Goal: Task Accomplishment & Management: Manage account settings

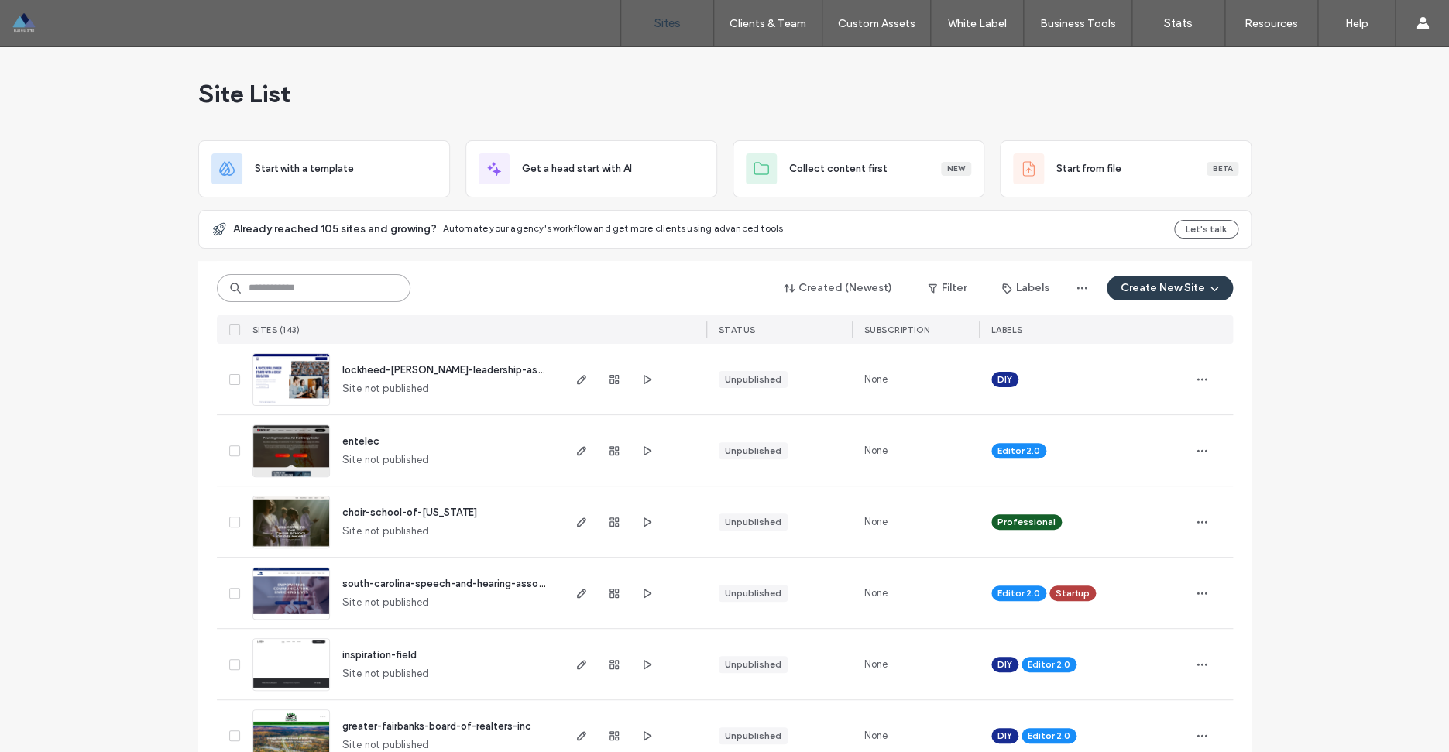
click at [307, 287] on input at bounding box center [314, 288] width 194 height 28
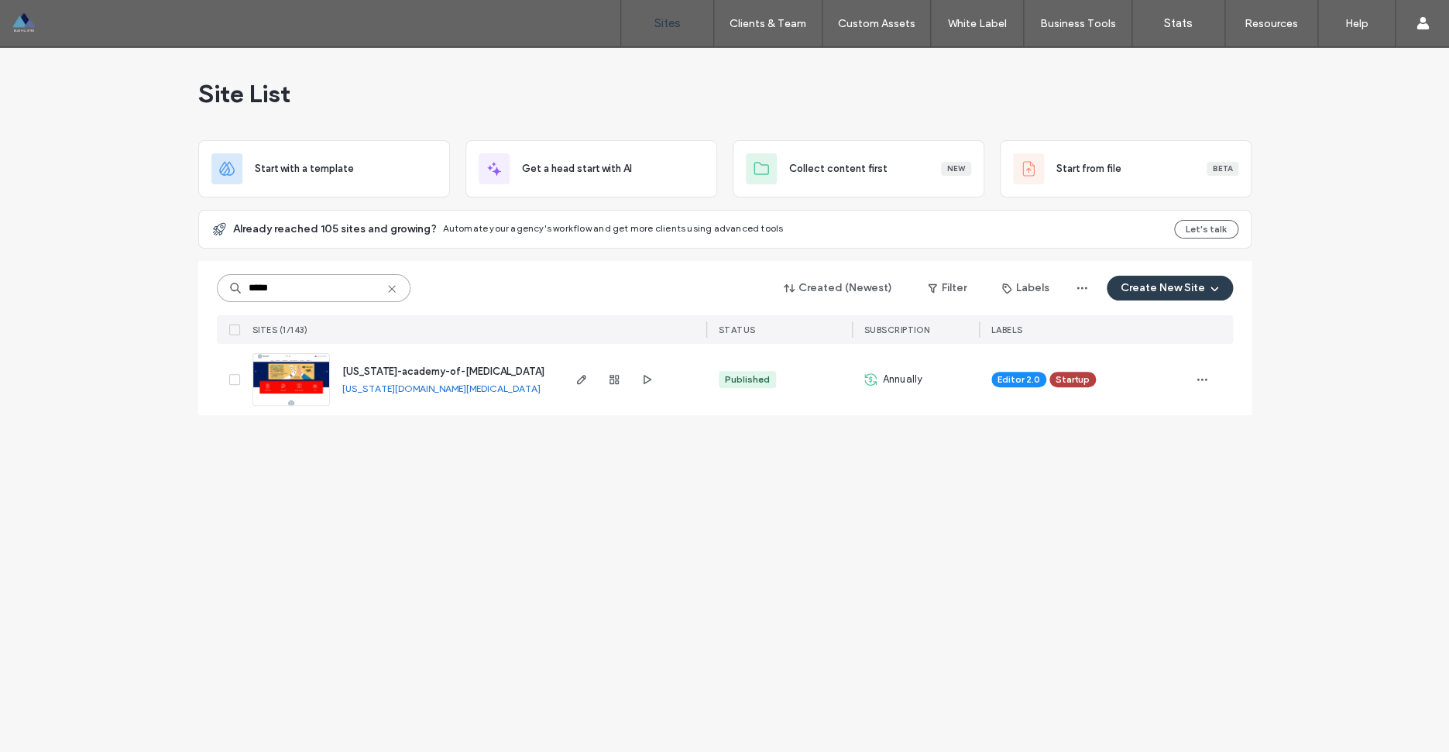
type input "*****"
click at [498, 393] on link "[US_STATE][DOMAIN_NAME][MEDICAL_DATA]" at bounding box center [441, 389] width 198 height 12
click at [448, 373] on span "texas-academy-of-audiology" at bounding box center [443, 372] width 202 height 12
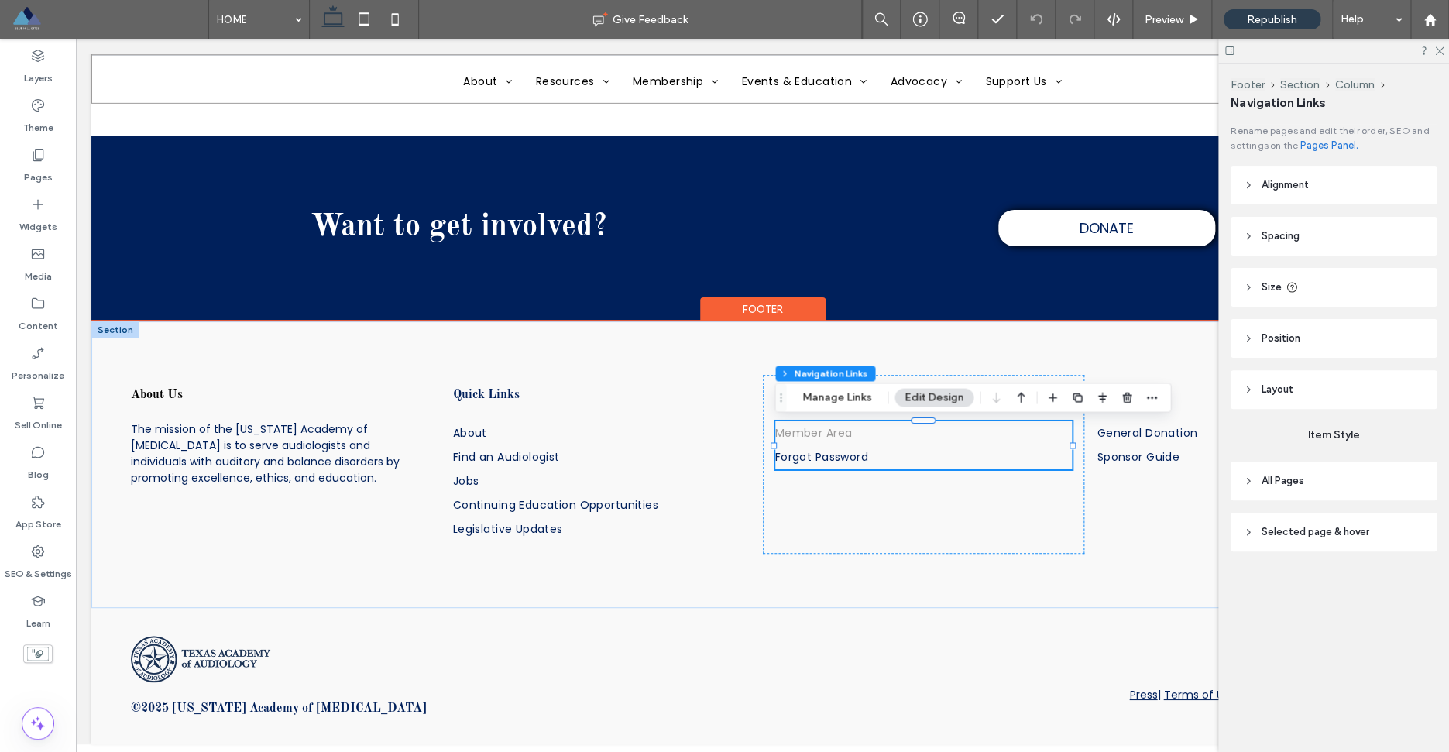
click at [817, 437] on span "Member Area" at bounding box center [813, 433] width 77 height 16
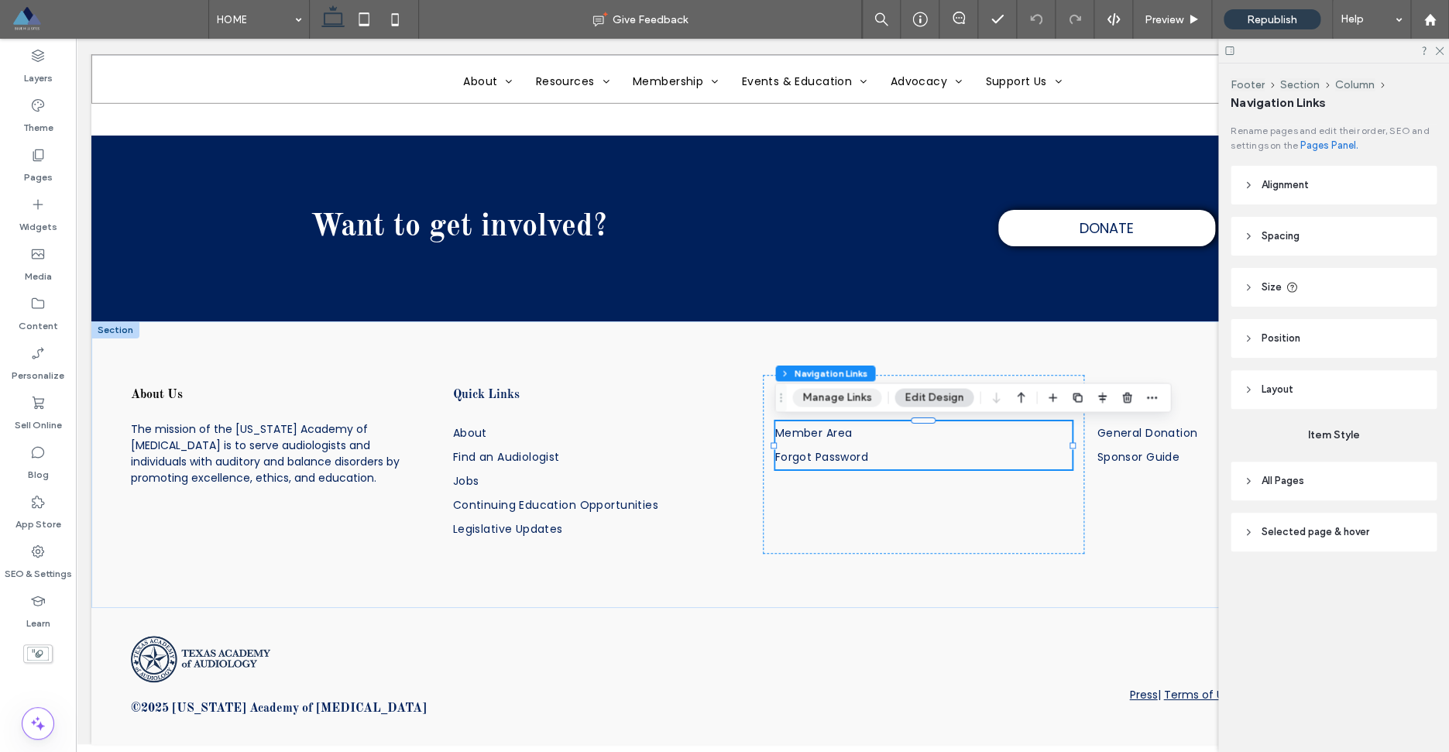
click at [857, 396] on button "Manage Links" at bounding box center [836, 397] width 89 height 19
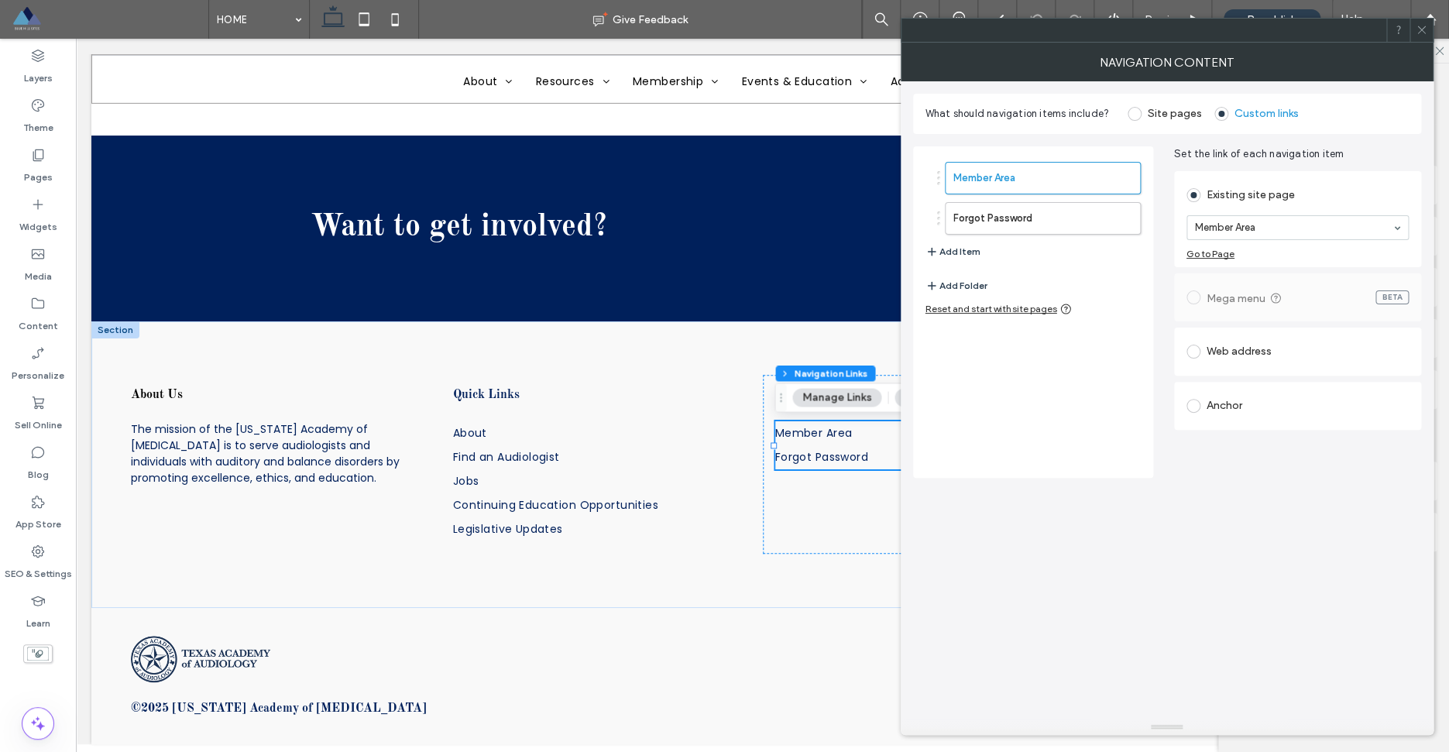
click at [1419, 26] on icon at bounding box center [1422, 30] width 12 height 12
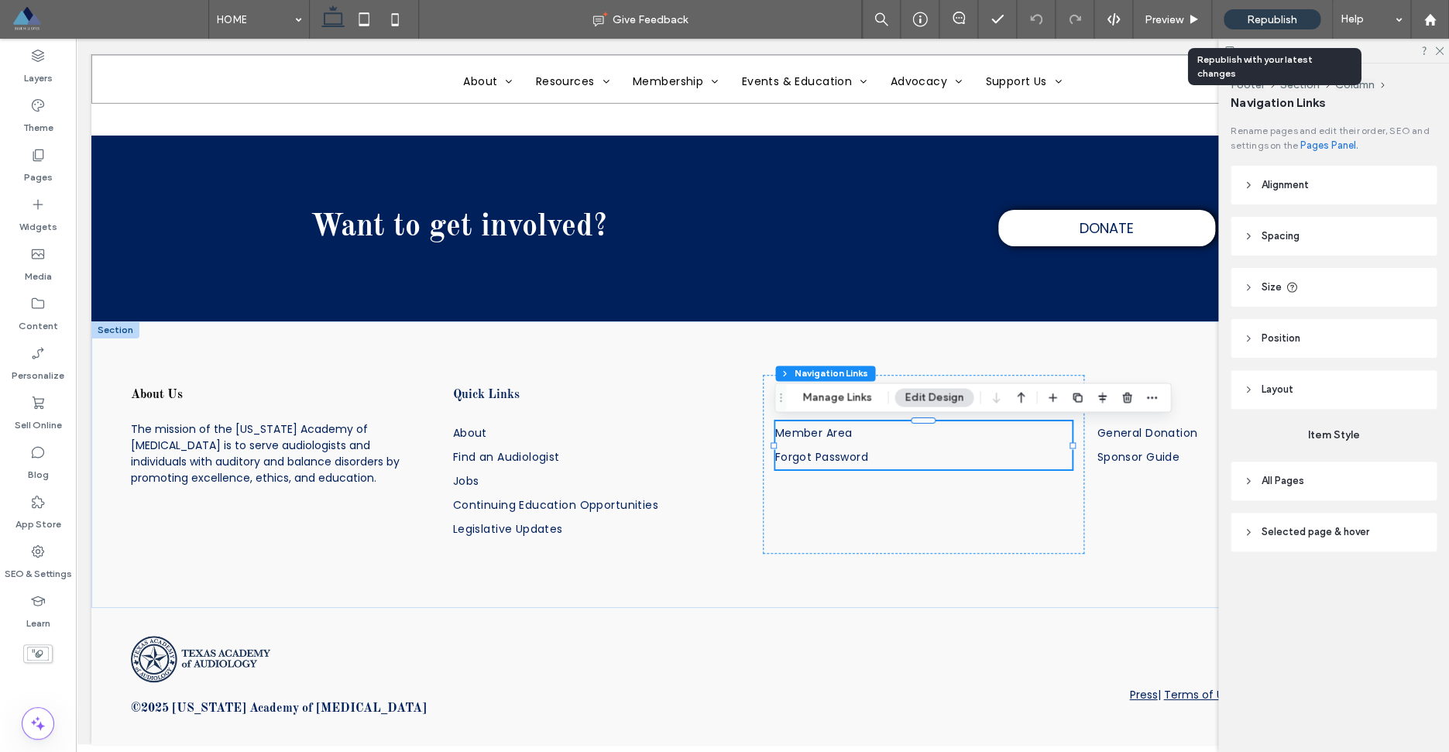
click at [1262, 20] on span "Republish" at bounding box center [1272, 19] width 50 height 13
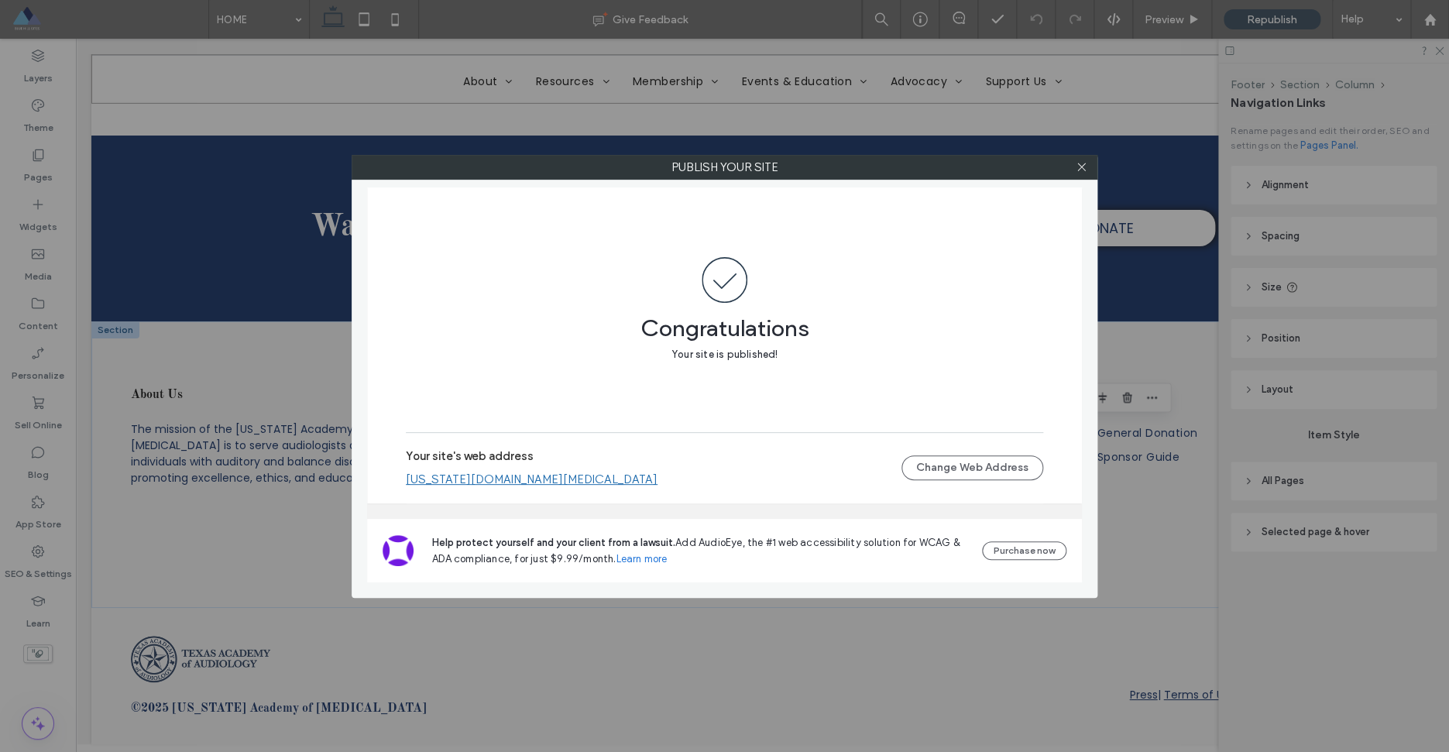
drag, startPoint x: 695, startPoint y: 487, endPoint x: 393, endPoint y: 478, distance: 302.2
click at [397, 479] on div "Congratulations Your site is published! Your site's web address texas-academy-o…" at bounding box center [724, 345] width 715 height 316
drag, startPoint x: 399, startPoint y: 479, endPoint x: 644, endPoint y: 476, distance: 245.5
click at [644, 476] on div "Congratulations Your site is published! Your site's web address texas-academy-o…" at bounding box center [724, 345] width 715 height 316
drag, startPoint x: 406, startPoint y: 481, endPoint x: 635, endPoint y: 481, distance: 229.3
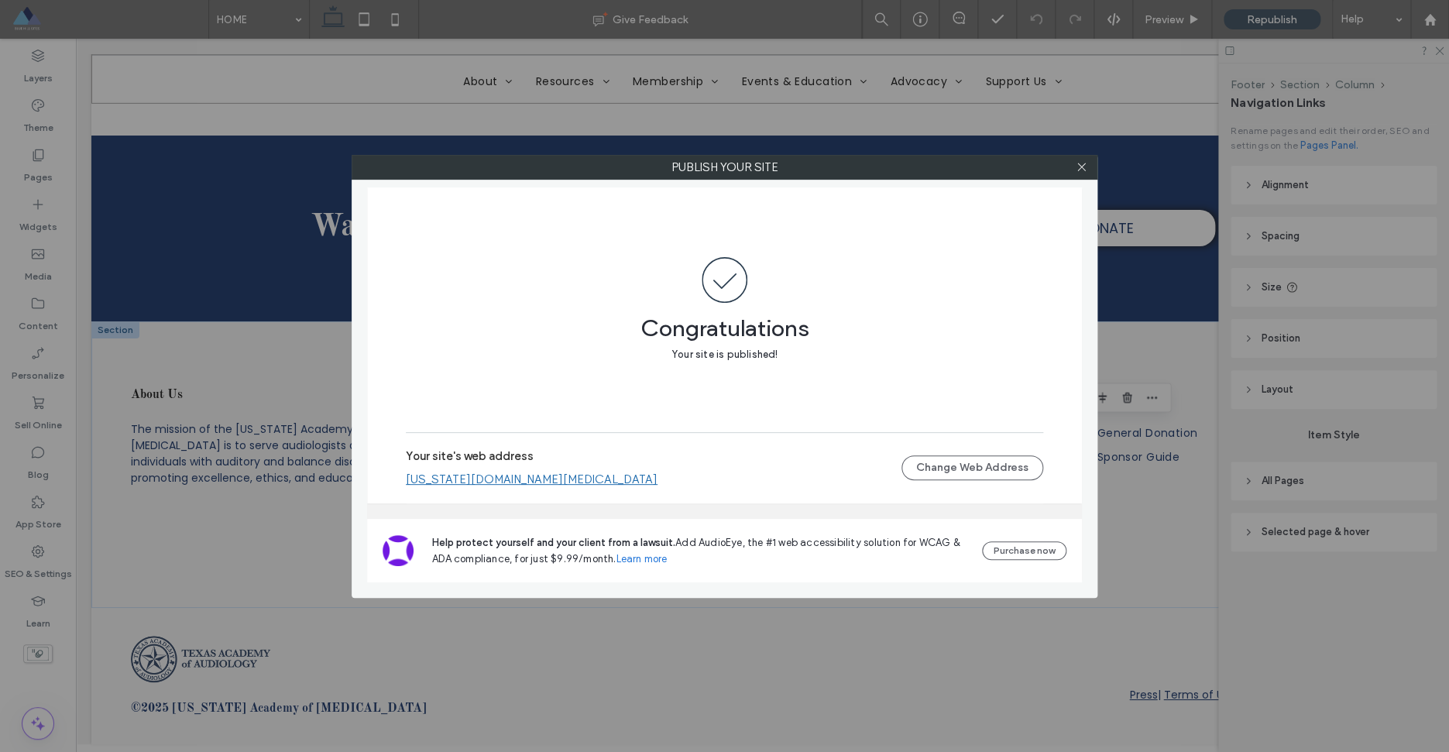
click at [634, 484] on div "Congratulations Your site is published! Your site's web address texas-academy-o…" at bounding box center [724, 345] width 715 height 316
click at [1084, 170] on use at bounding box center [1081, 167] width 8 height 8
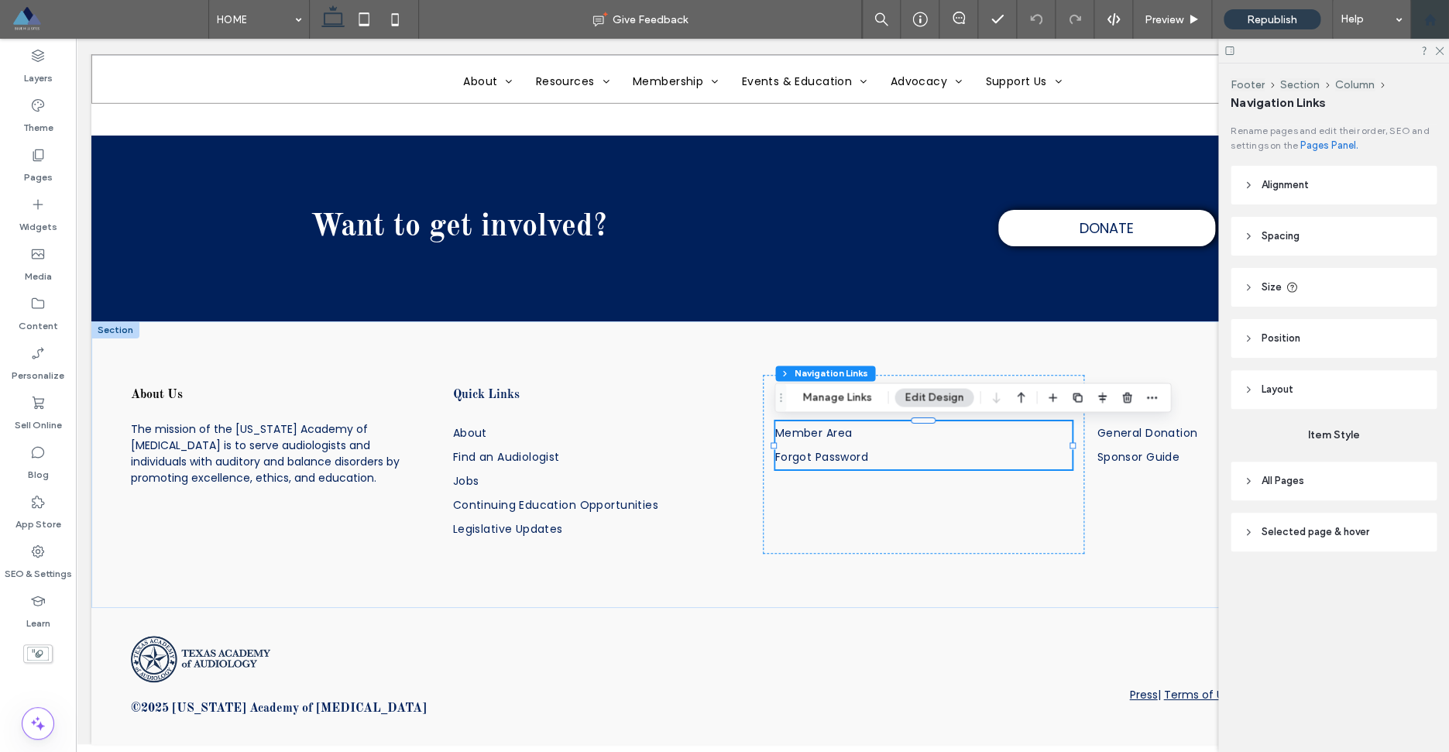
click at [1434, 19] on use at bounding box center [1430, 19] width 12 height 12
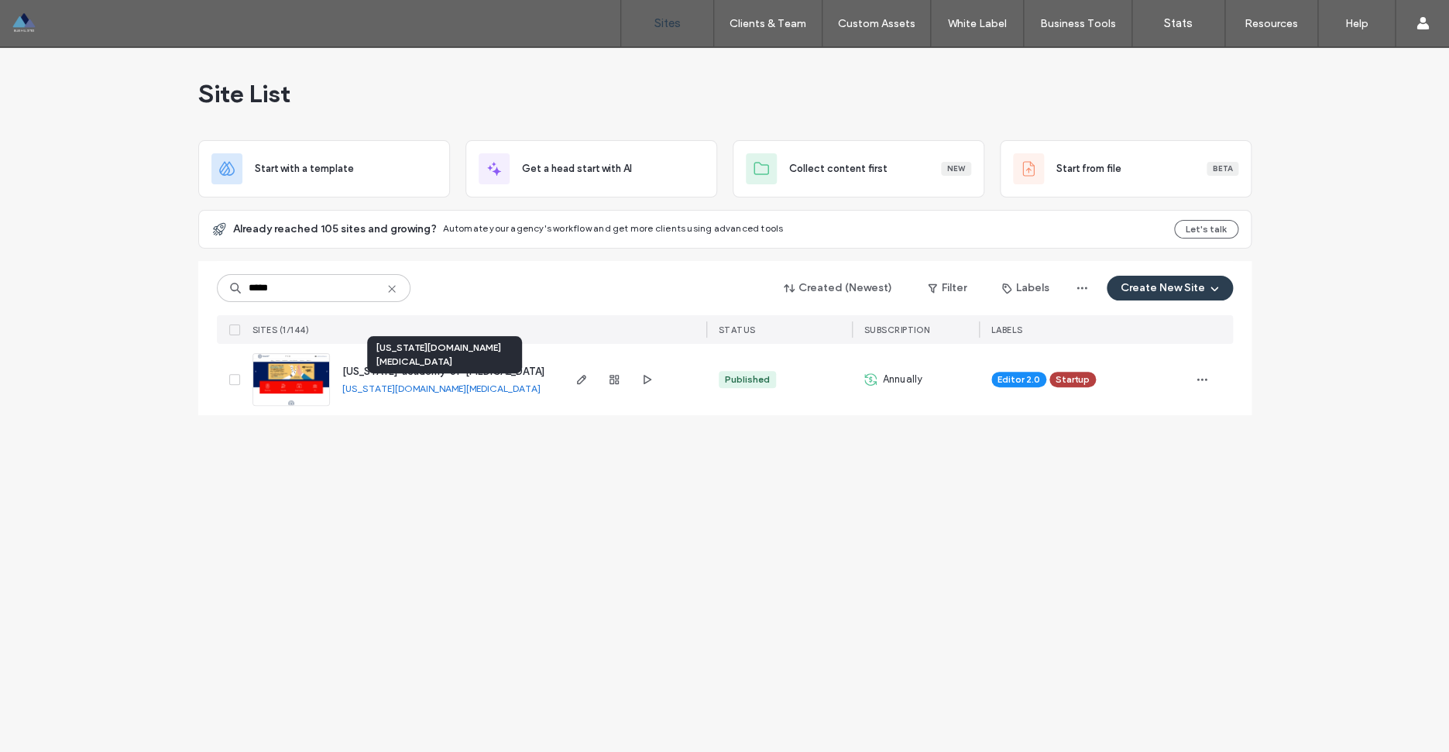
type input "*****"
click at [458, 369] on span "[US_STATE]-academy-of-[MEDICAL_DATA]" at bounding box center [443, 372] width 202 height 12
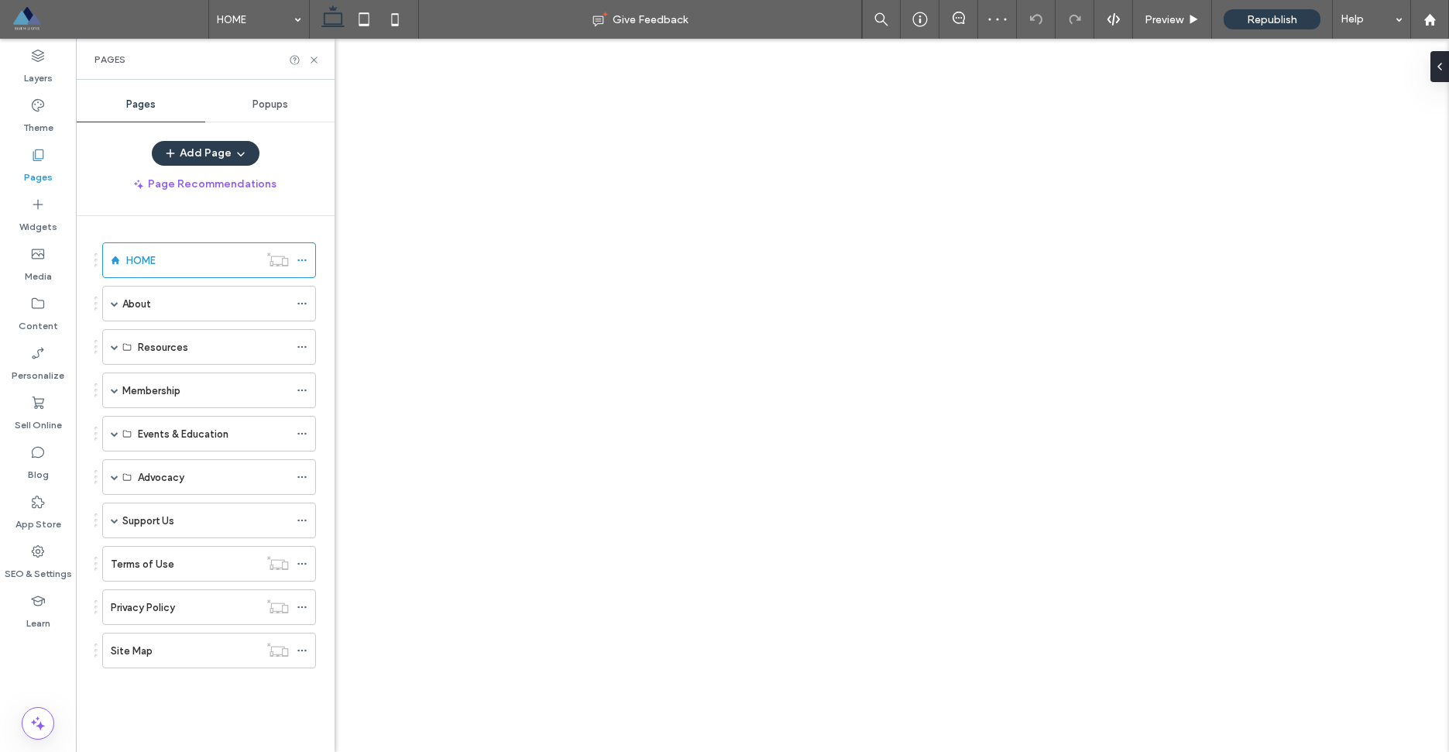
click at [116, 395] on span at bounding box center [115, 390] width 8 height 34
click at [114, 390] on span at bounding box center [115, 390] width 8 height 8
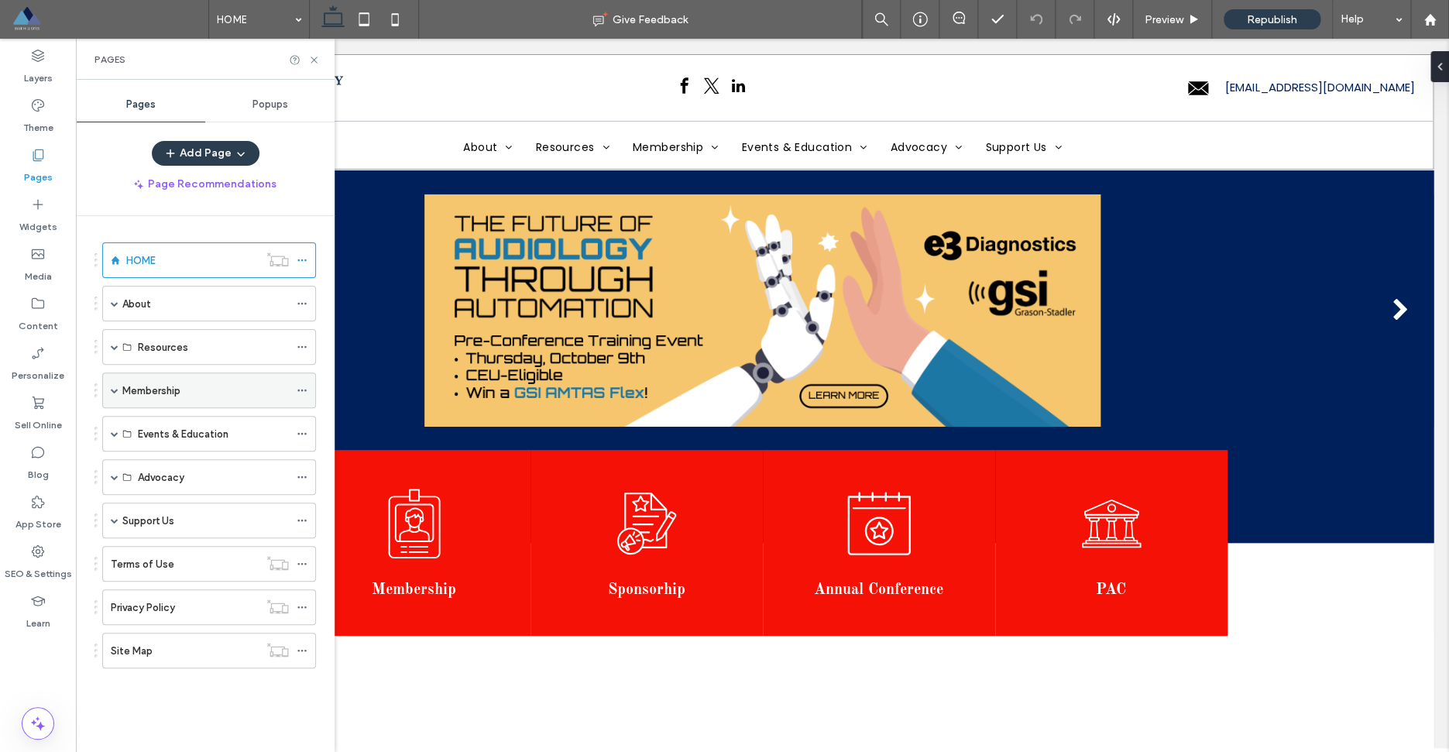
click at [116, 392] on span at bounding box center [115, 390] width 8 height 8
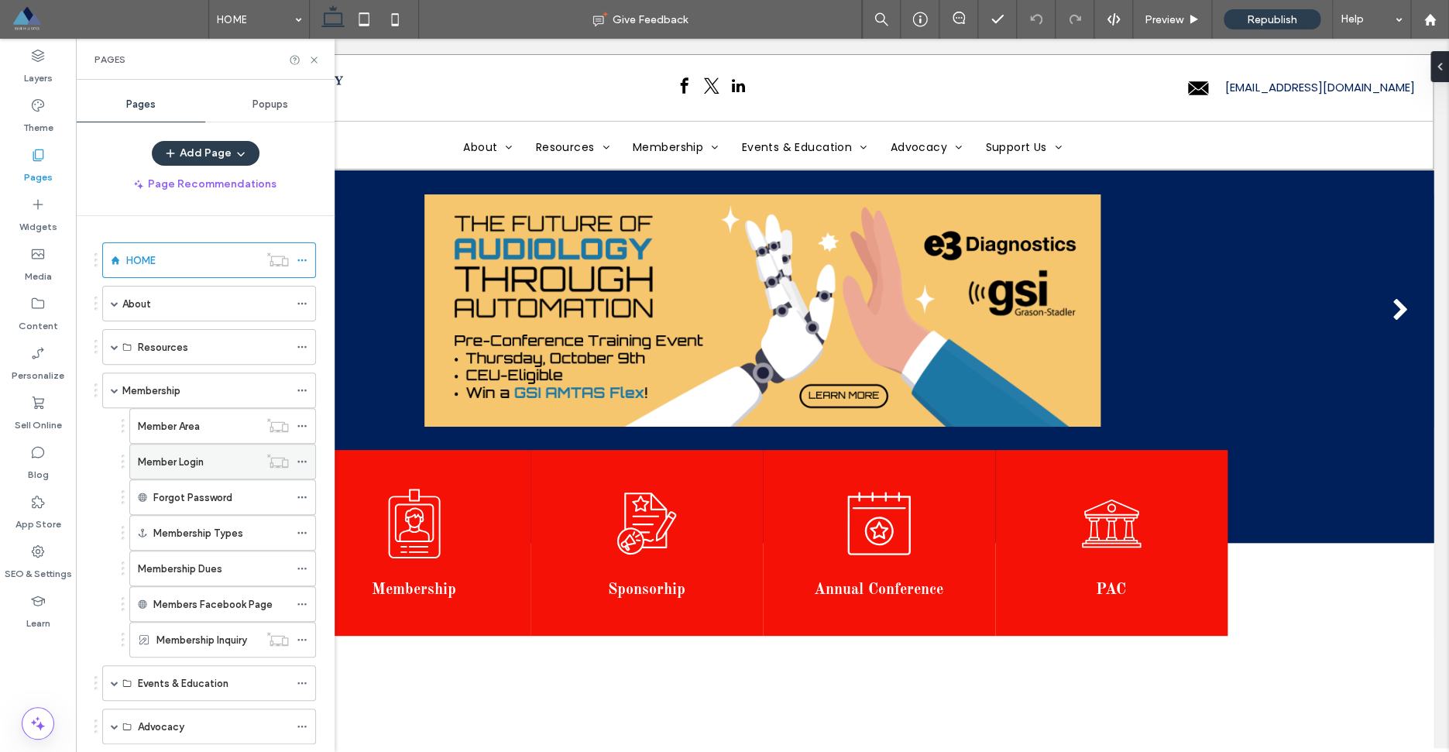
click at [236, 459] on div "Member Login" at bounding box center [198, 462] width 121 height 16
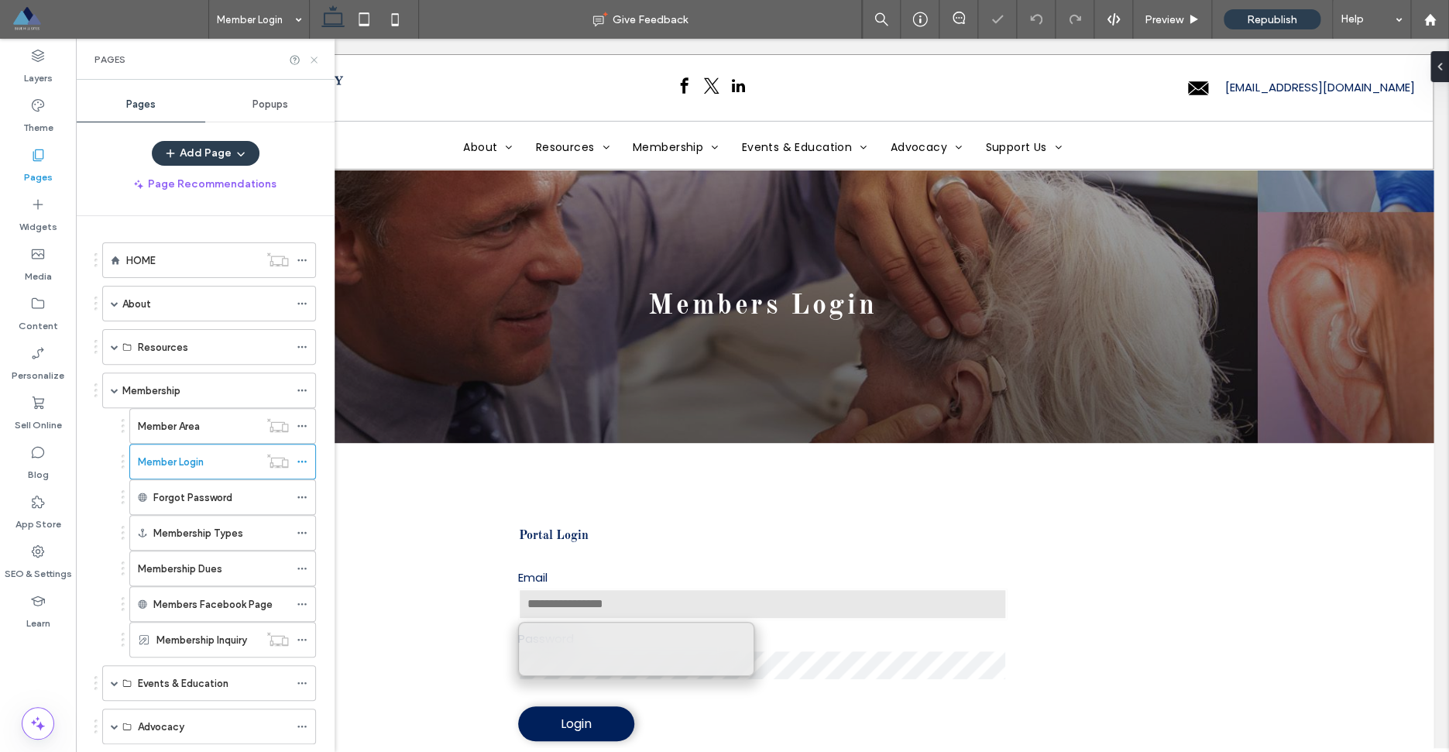
click at [318, 60] on icon at bounding box center [314, 60] width 12 height 12
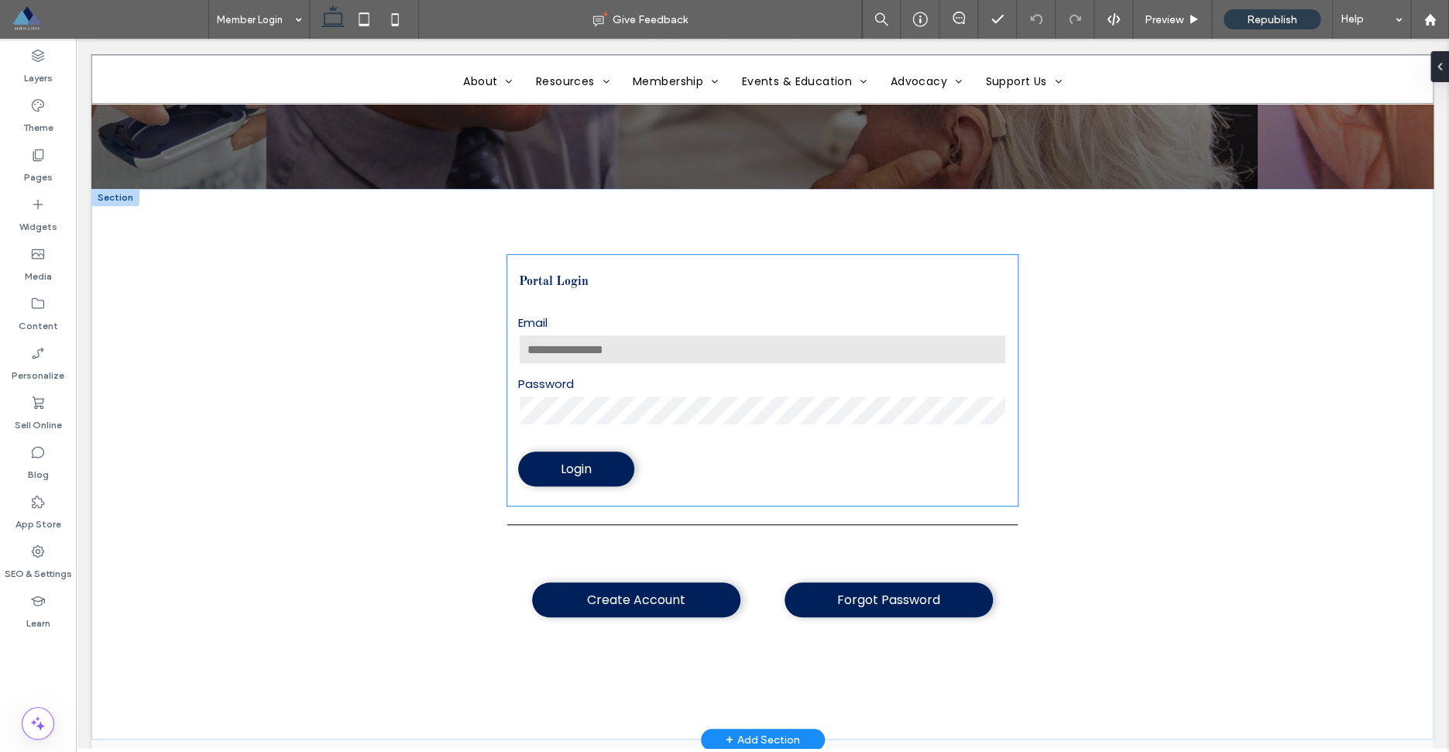
scroll to position [261, 0]
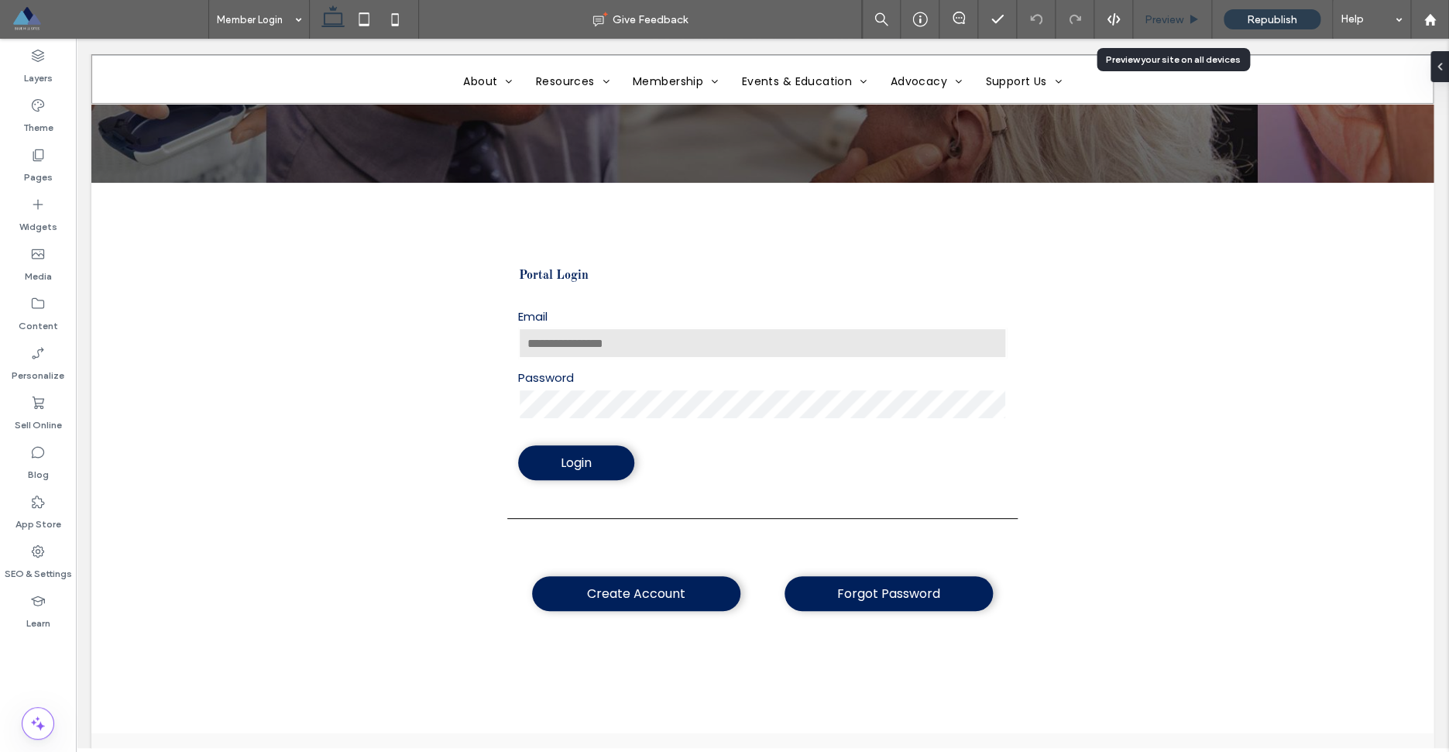
click at [1191, 18] on use at bounding box center [1194, 19] width 8 height 9
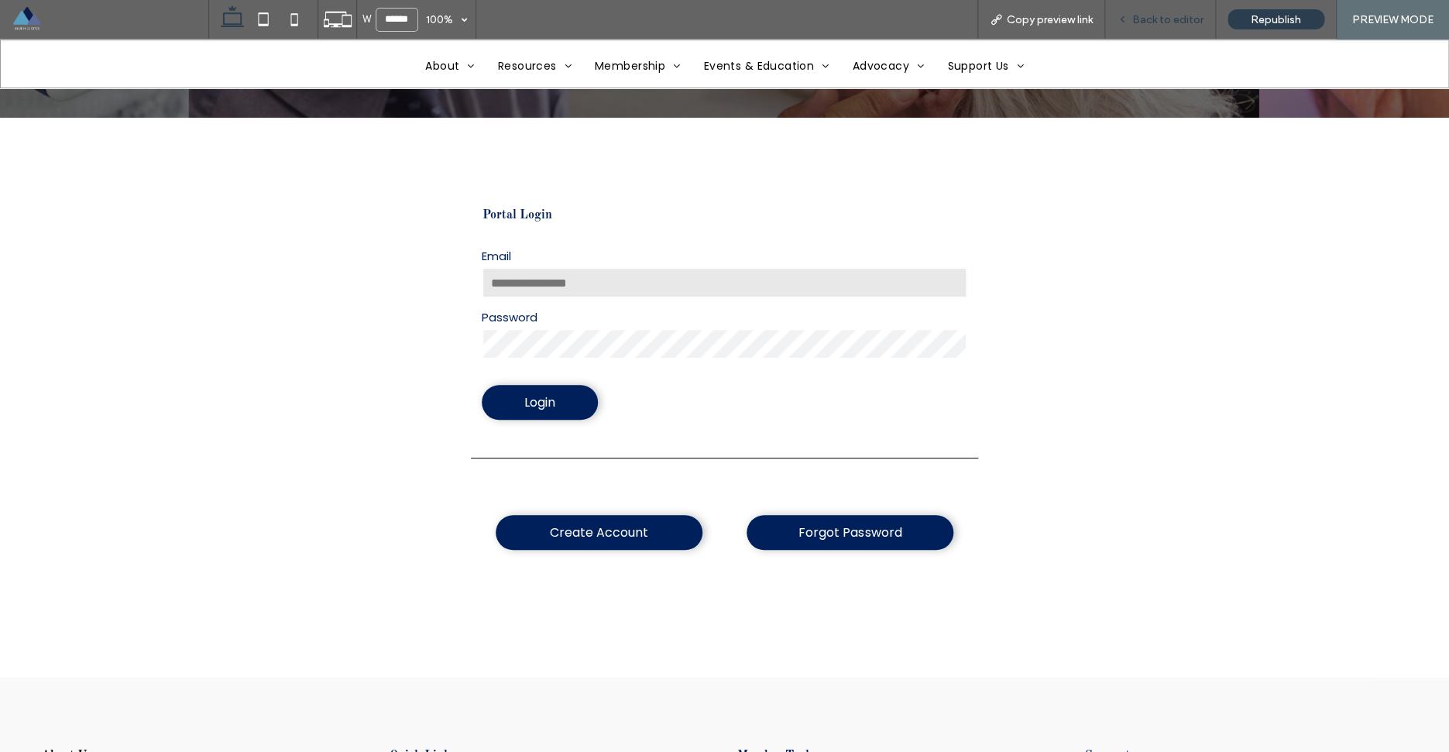
click at [1135, 19] on div "Back to editor" at bounding box center [1160, 19] width 110 height 13
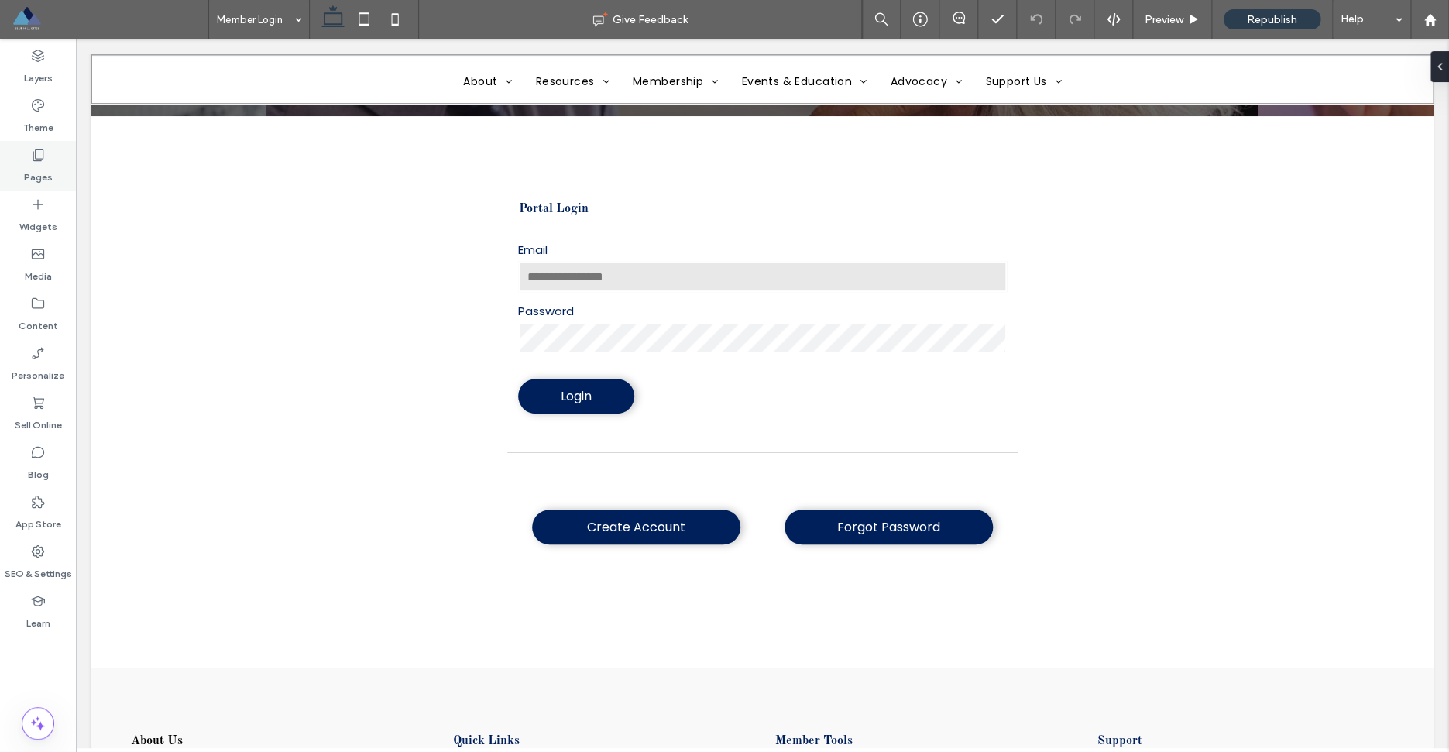
click at [30, 167] on label "Pages" at bounding box center [38, 174] width 29 height 22
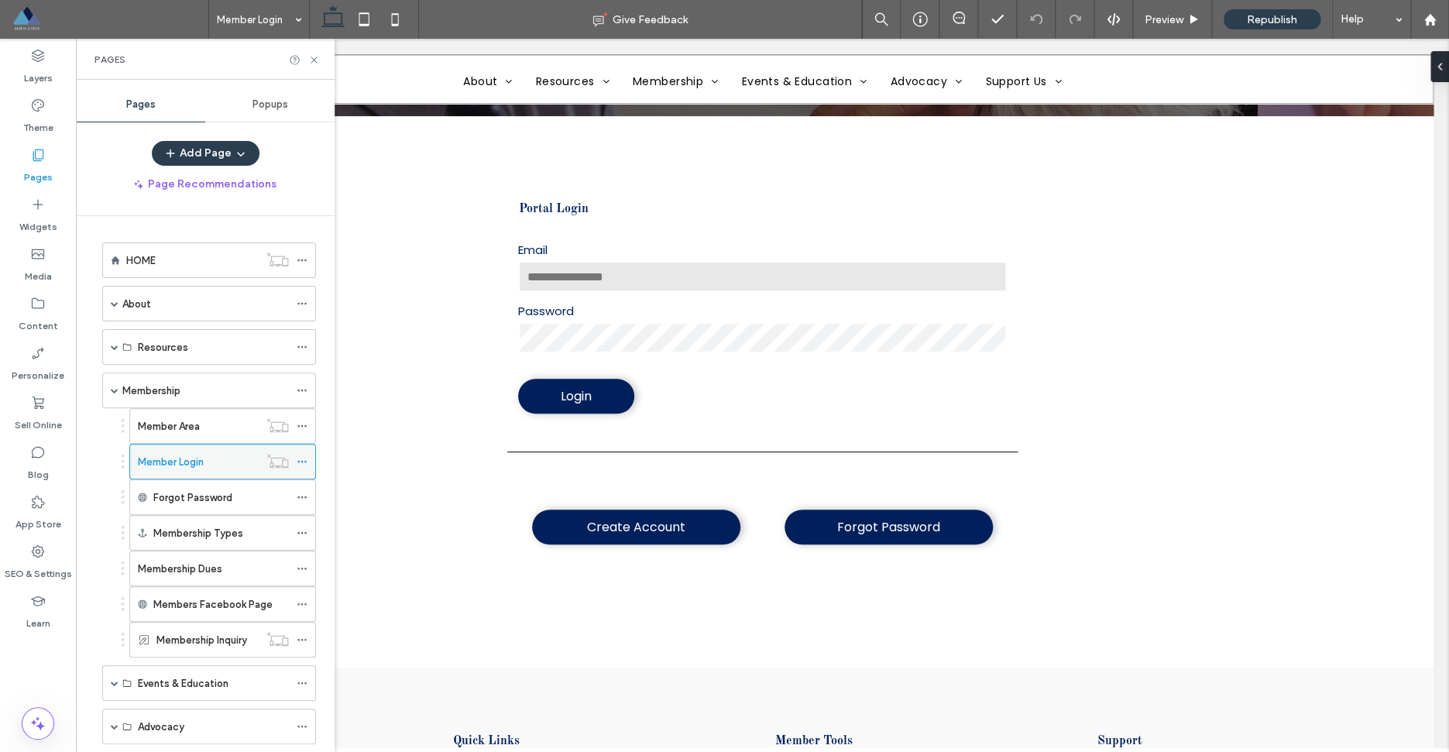
click at [307, 459] on icon at bounding box center [302, 461] width 11 height 11
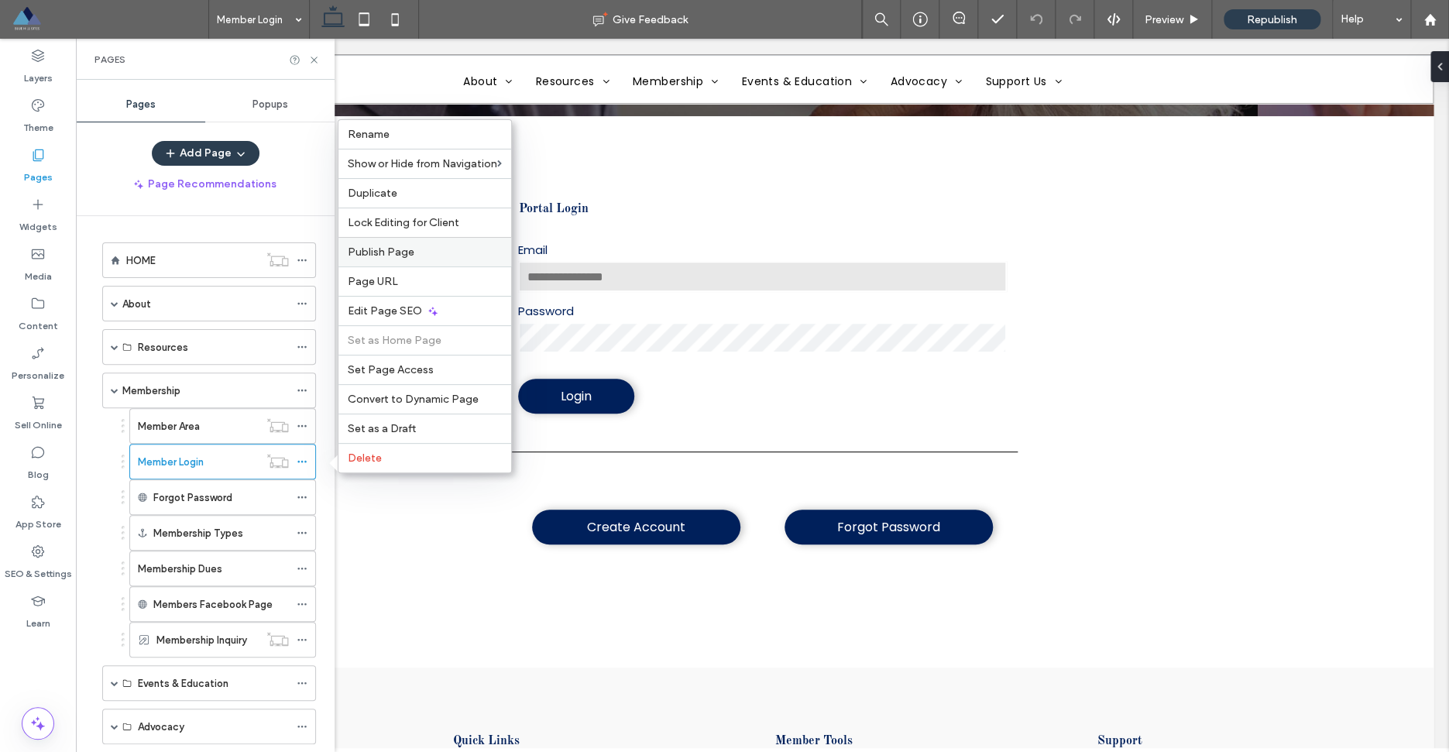
click at [393, 252] on span "Publish Page" at bounding box center [381, 252] width 67 height 13
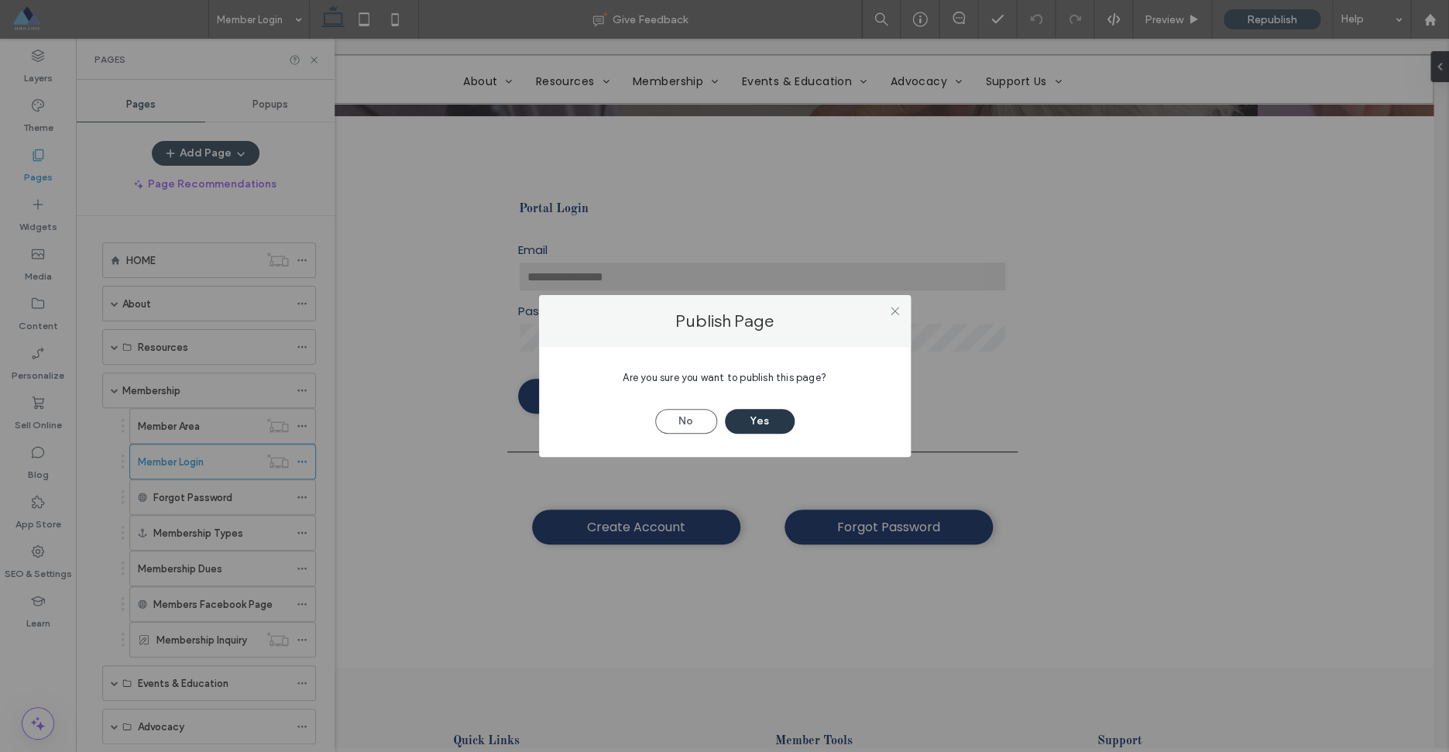
click at [761, 422] on button "Yes" at bounding box center [760, 421] width 70 height 25
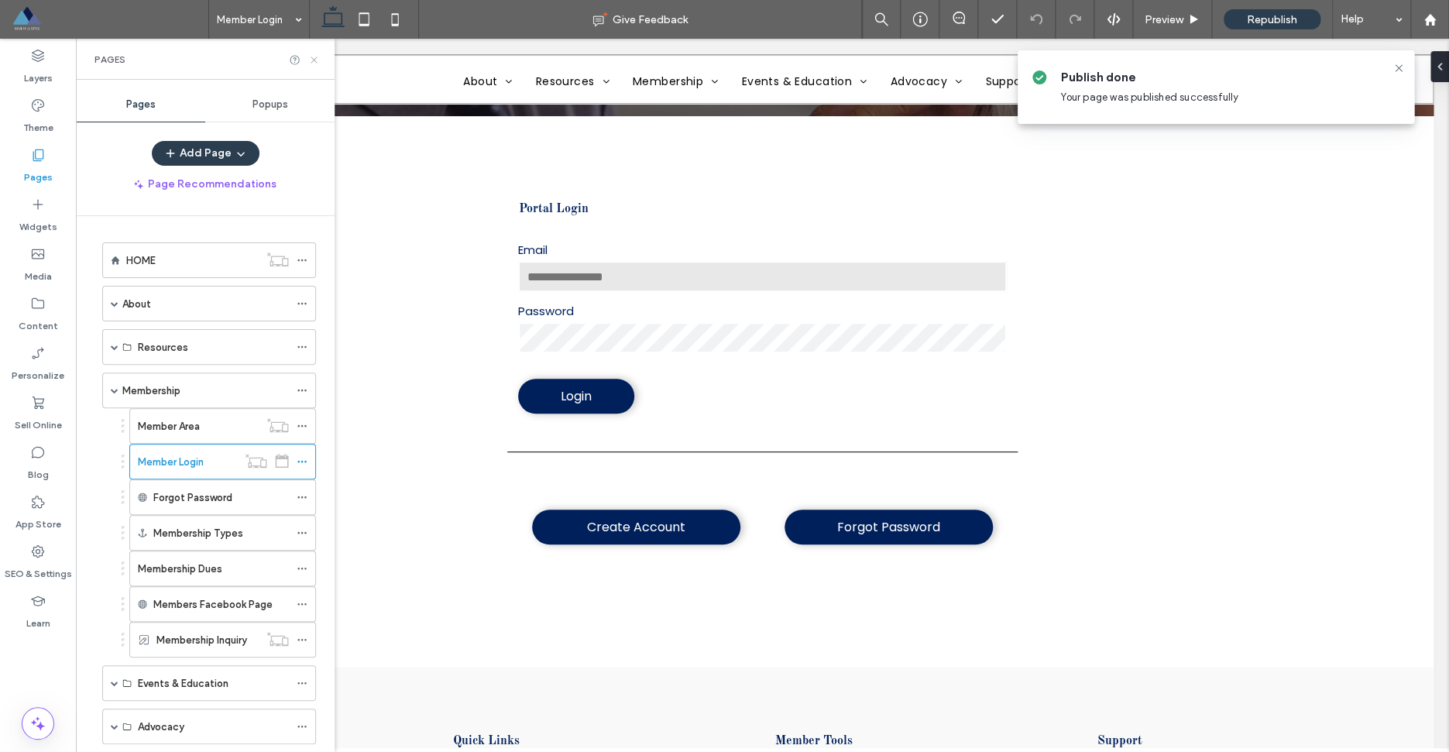
click at [315, 60] on use at bounding box center [314, 60] width 6 height 6
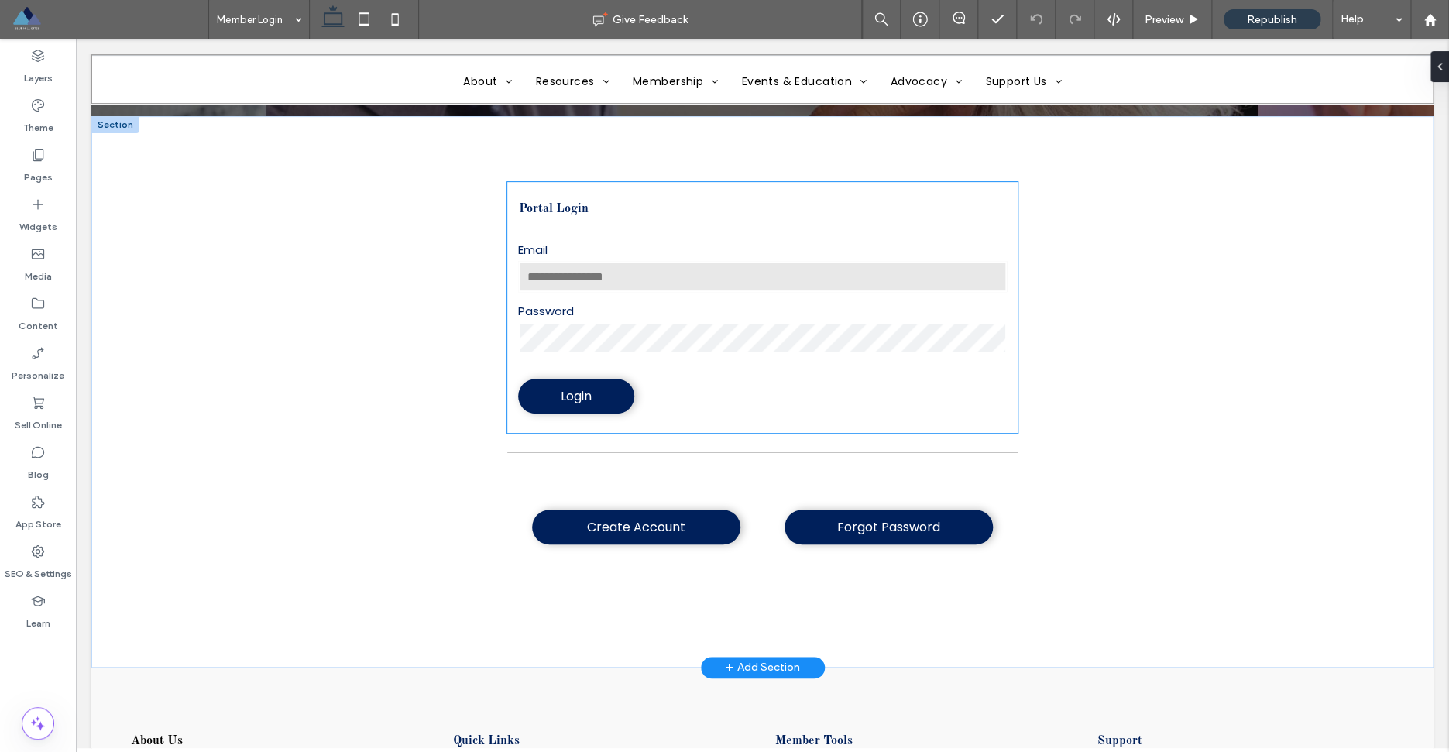
click at [692, 378] on div "Login" at bounding box center [762, 396] width 510 height 50
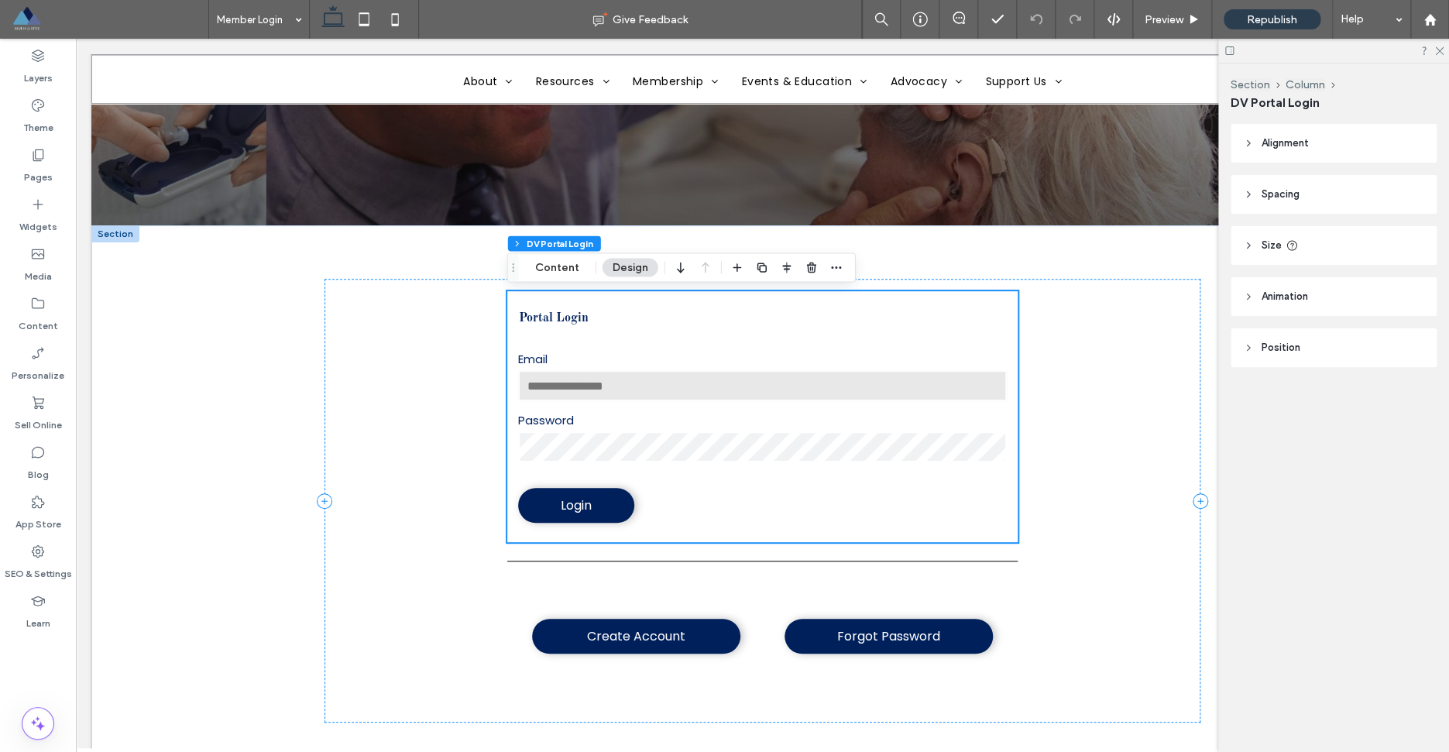
scroll to position [151, 0]
drag, startPoint x: 1438, startPoint y: 50, endPoint x: 1362, endPoint y: 12, distance: 84.9
click at [1438, 50] on icon at bounding box center [1439, 50] width 10 height 10
